Goal: Check status

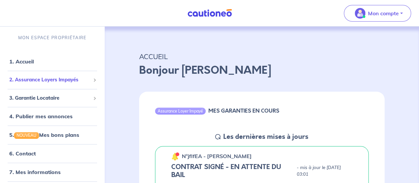
click at [53, 82] on span "2. Assurance Loyers Impayés" at bounding box center [49, 80] width 81 height 8
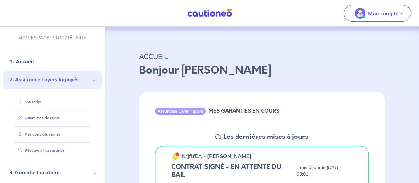
click at [37, 118] on link "Suivre mes dossiers" at bounding box center [38, 117] width 44 height 5
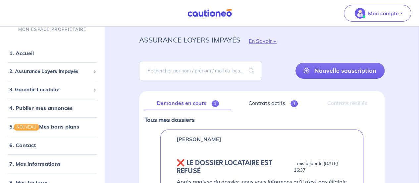
scroll to position [50, 0]
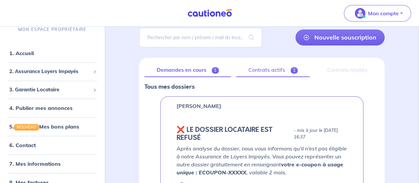
click at [264, 68] on link "Contrats actifs 1" at bounding box center [273, 70] width 74 height 14
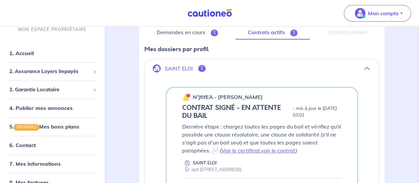
scroll to position [142, 0]
